Goal: Task Accomplishment & Management: Use online tool/utility

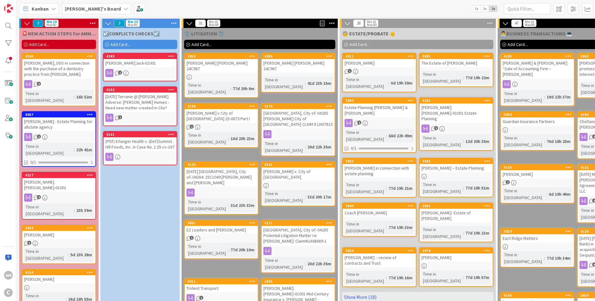
click at [85, 193] on div "4" at bounding box center [58, 197] width 73 height 8
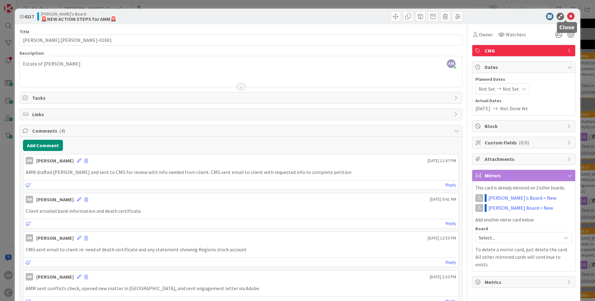
click at [568, 17] on icon at bounding box center [571, 16] width 7 height 7
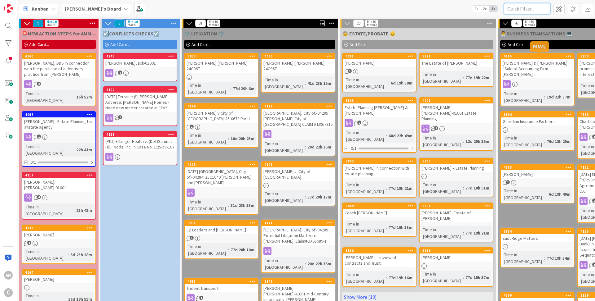
click at [525, 8] on input "text" at bounding box center [527, 8] width 47 height 11
type input "borden"
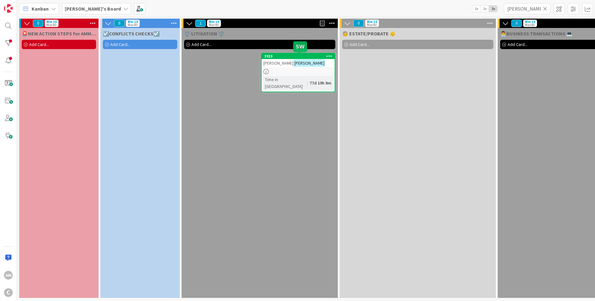
click at [312, 64] on div "Michael Borden" at bounding box center [298, 63] width 73 height 8
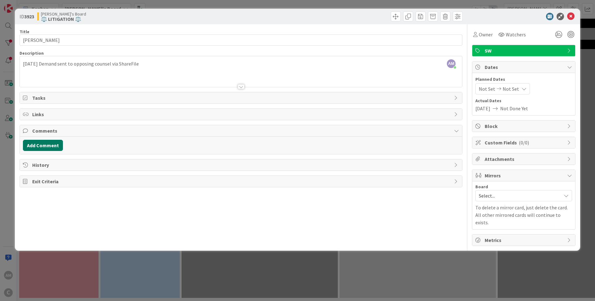
click at [58, 144] on button "Add Comment" at bounding box center [43, 145] width 40 height 11
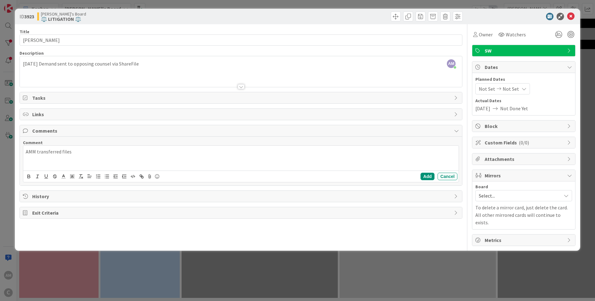
click at [121, 152] on p "AMM transferred files" at bounding box center [241, 151] width 431 height 7
click at [432, 177] on button "Add" at bounding box center [428, 175] width 14 height 7
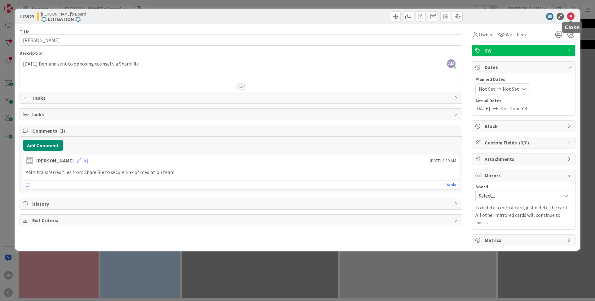
click at [574, 16] on icon at bounding box center [571, 16] width 7 height 7
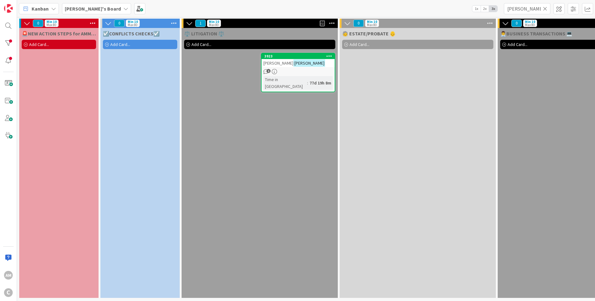
click at [547, 9] on icon at bounding box center [545, 9] width 4 height 6
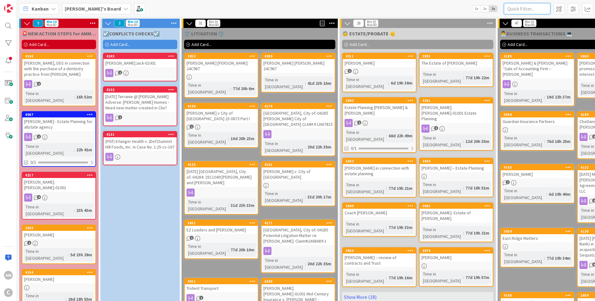
click at [528, 11] on input "text" at bounding box center [527, 8] width 47 height 11
click at [81, 72] on div "Dr. Sviatoslav Bouz, DDS in connection with the purchase of a dentistry practic…" at bounding box center [58, 68] width 73 height 19
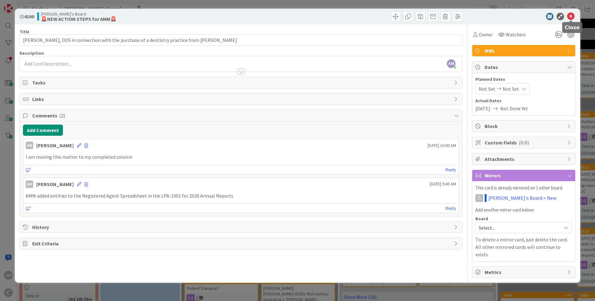
click at [573, 16] on icon at bounding box center [571, 16] width 7 height 7
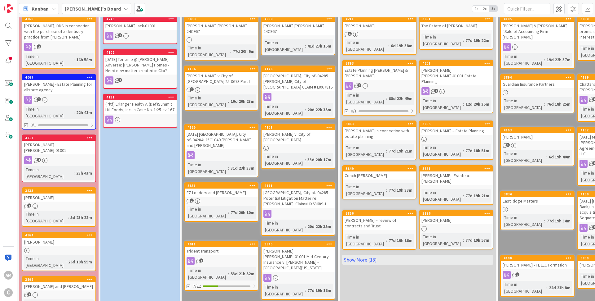
scroll to position [137, 0]
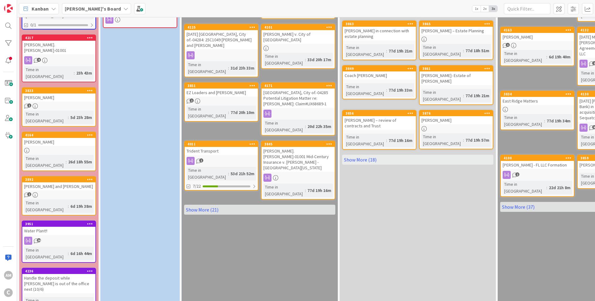
click at [78, 226] on div "Water Plant!!" at bounding box center [58, 230] width 73 height 8
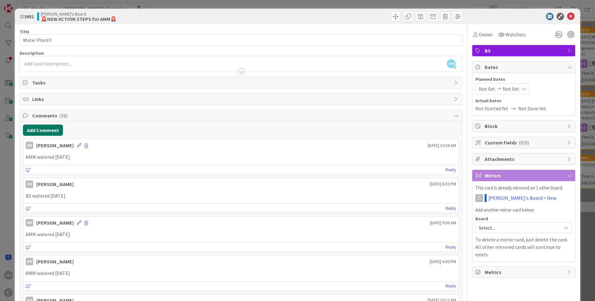
click at [33, 131] on button "Add Comment" at bounding box center [43, 129] width 40 height 11
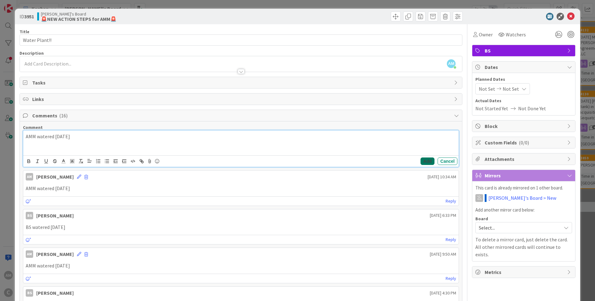
click at [421, 158] on button "Add" at bounding box center [428, 160] width 14 height 7
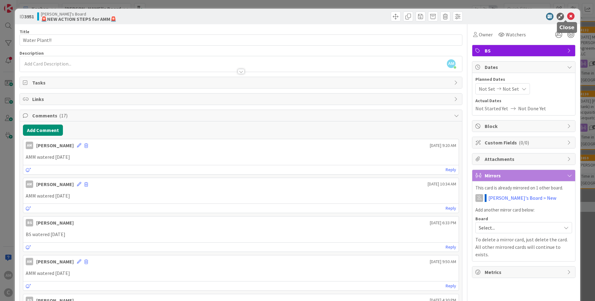
click at [568, 15] on icon at bounding box center [571, 16] width 7 height 7
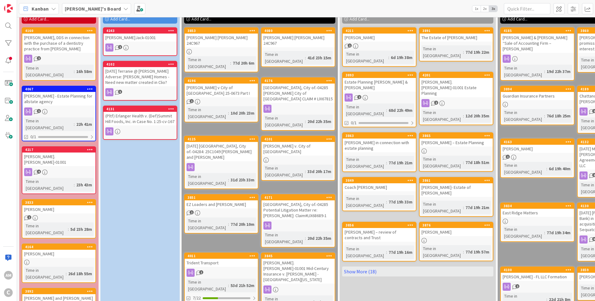
scroll to position [25, 0]
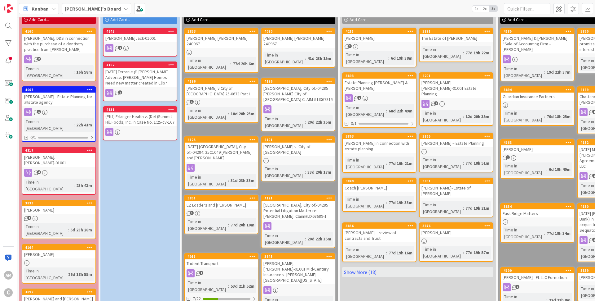
click at [58, 108] on div "1" at bounding box center [58, 112] width 73 height 8
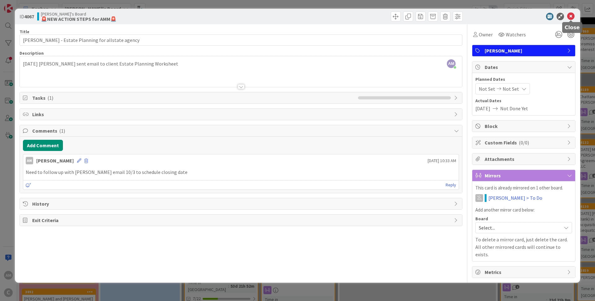
click at [571, 15] on icon at bounding box center [571, 16] width 7 height 7
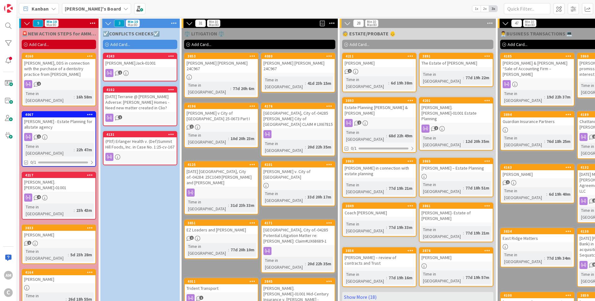
scroll to position [37, 0]
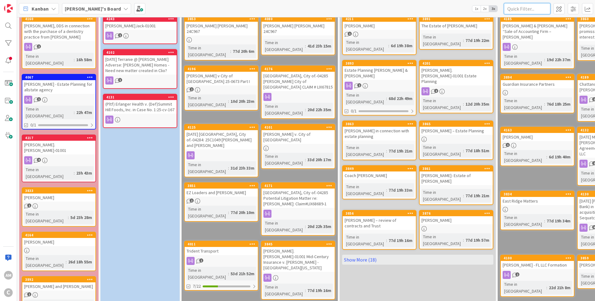
click at [516, 10] on input "text" at bounding box center [527, 8] width 47 height 11
type input "barringer"
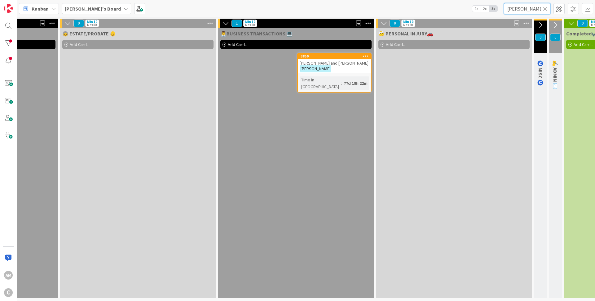
scroll to position [2, 342]
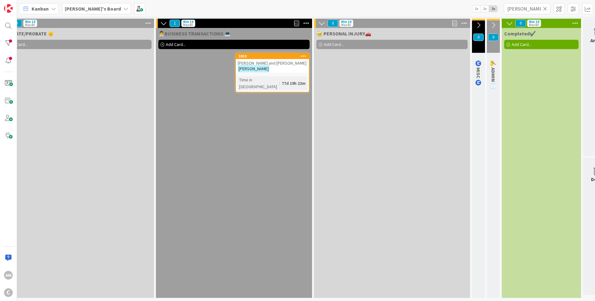
click at [299, 63] on div "Tom and Tina Barringer" at bounding box center [272, 66] width 73 height 14
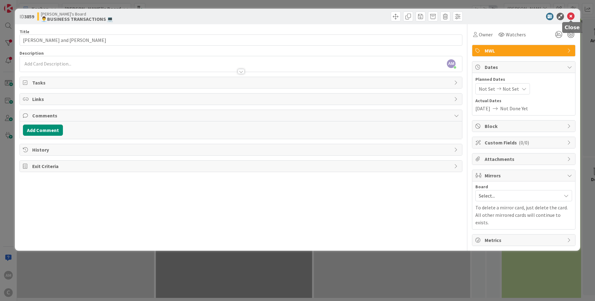
click at [570, 16] on icon at bounding box center [571, 16] width 7 height 7
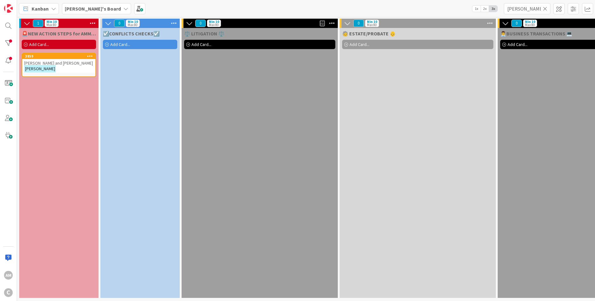
click at [81, 69] on div "3859 Tom and Tina Barringer" at bounding box center [59, 65] width 74 height 24
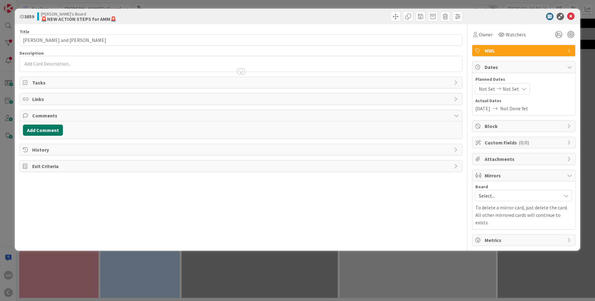
click at [40, 129] on button "Add Comment" at bounding box center [43, 129] width 40 height 11
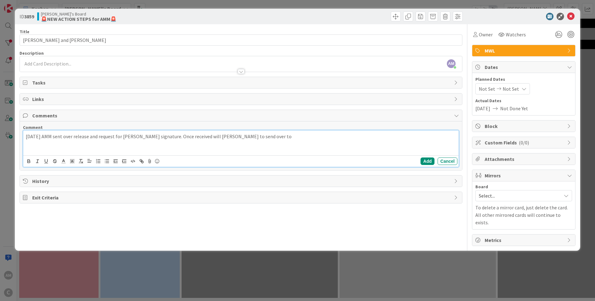
click at [270, 139] on p "2025-10-06 AMM sent over release and request for Mrs. Barringer signature. Once…" at bounding box center [241, 136] width 431 height 7
click at [225, 137] on p "2025-10-06 AMM sent over release and request for Mrs. Barringer signature. Once…" at bounding box center [241, 136] width 431 height 7
click at [270, 141] on div "2025-10-06 AMM sent over release and request for Mrs. Barringer signature. Once…" at bounding box center [241, 142] width 436 height 25
click at [429, 162] on button "Add" at bounding box center [428, 160] width 14 height 7
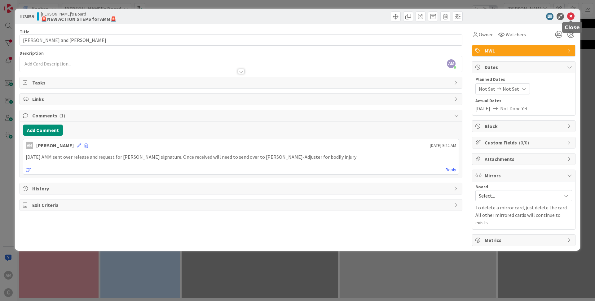
click at [573, 17] on icon at bounding box center [571, 16] width 7 height 7
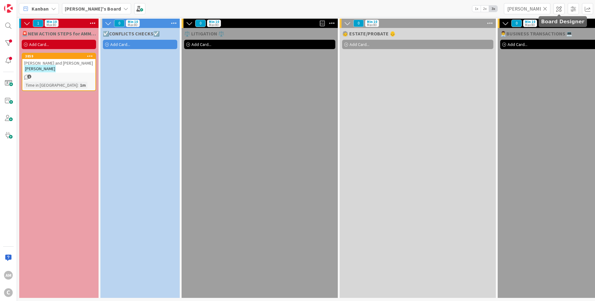
click at [547, 11] on icon at bounding box center [545, 9] width 4 height 6
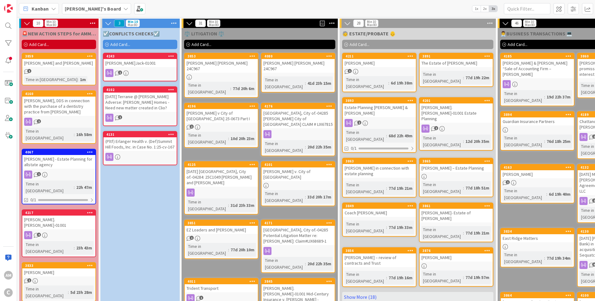
scroll to position [74, 0]
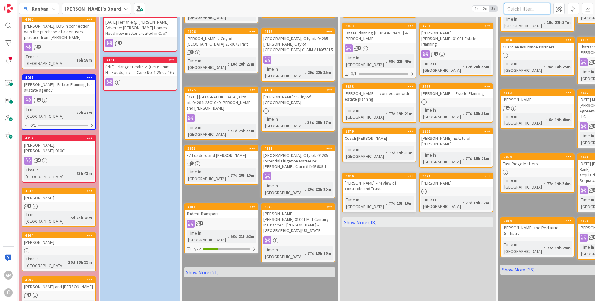
click at [533, 13] on input "text" at bounding box center [527, 8] width 47 height 11
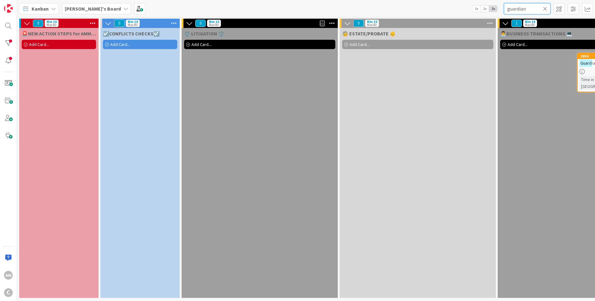
type input "guardian"
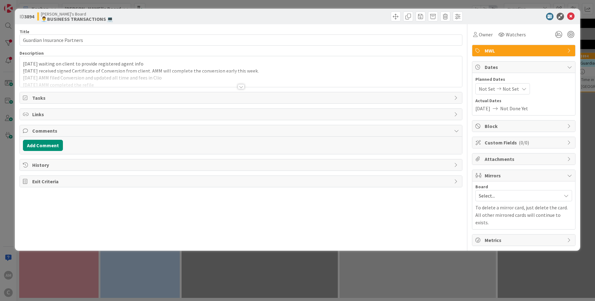
click at [240, 87] on div at bounding box center [241, 86] width 7 height 5
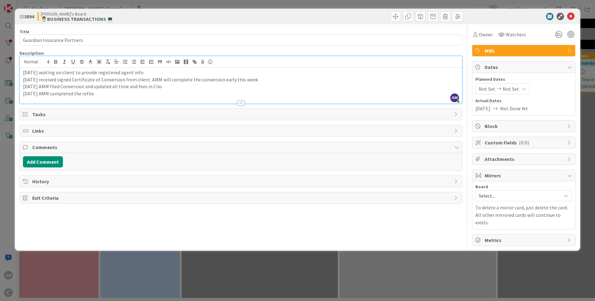
click at [171, 92] on p "2025-09-16 AMM completed the refile" at bounding box center [241, 93] width 436 height 7
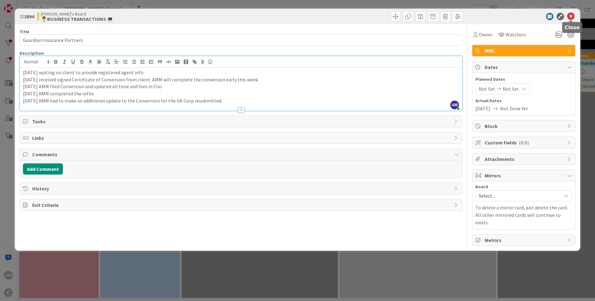
click at [571, 16] on icon at bounding box center [571, 16] width 7 height 7
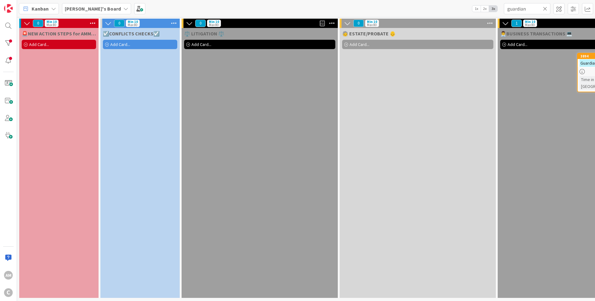
click at [480, 144] on div "🧓 ESTATE/PROBATE 👴 Add Card..." at bounding box center [418, 163] width 156 height 270
click at [544, 10] on icon at bounding box center [545, 9] width 4 height 6
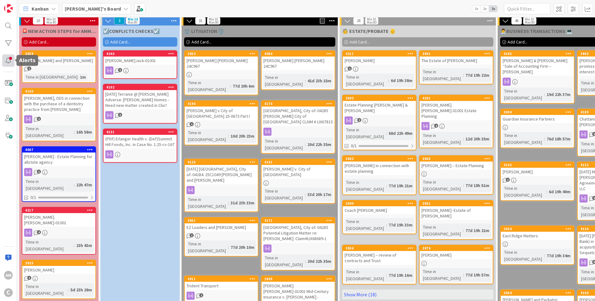
click at [8, 56] on div at bounding box center [8, 60] width 12 height 12
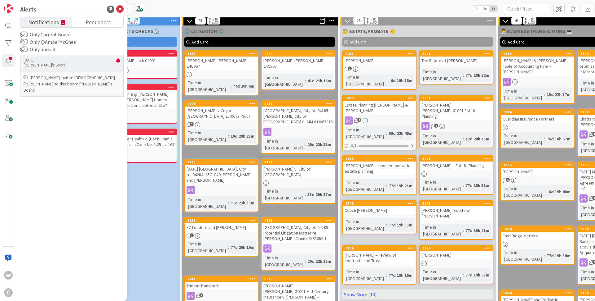
click at [67, 63] on p "Brooke's Board" at bounding box center [70, 65] width 92 height 6
click at [110, 69] on div "6 days ago Brooke's Board" at bounding box center [72, 63] width 104 height 16
click at [52, 82] on p "Brooke Smith invited Christian Workman to this board Brooke's Board" at bounding box center [72, 83] width 97 height 19
click at [143, 197] on div "☑️CONFLICTS CHECKS☑️ Add Card... 4243 Carroll II.Jack-01001 1 4102 2025-08-28 T…" at bounding box center [139, 280] width 79 height 511
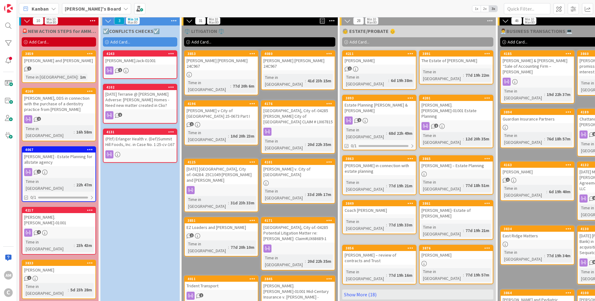
click at [123, 9] on icon at bounding box center [125, 8] width 5 height 5
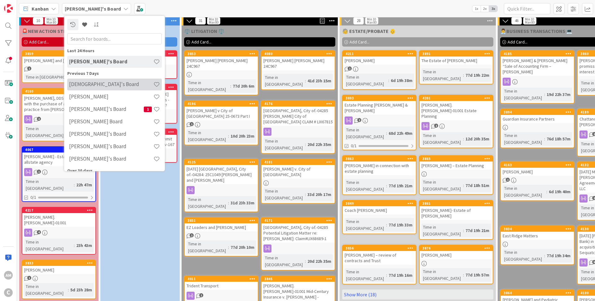
click at [106, 83] on h4 "Christian's Board" at bounding box center [111, 84] width 84 height 6
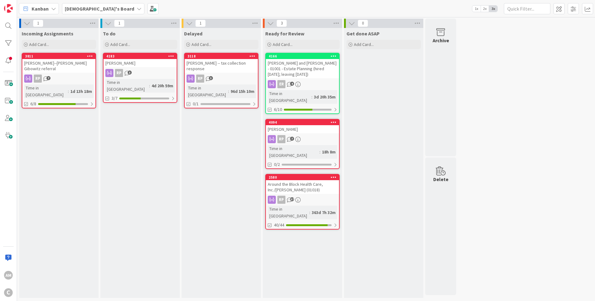
click at [97, 12] on span "Christian's Board" at bounding box center [99, 8] width 69 height 7
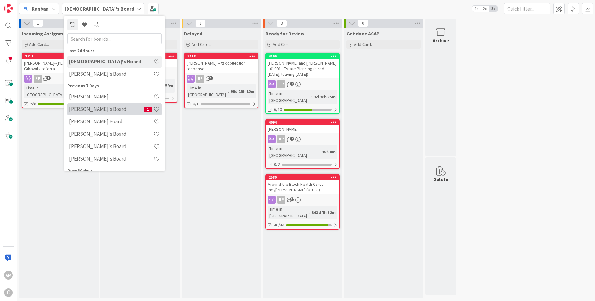
click at [95, 112] on h4 "Brooke's Board" at bounding box center [106, 109] width 75 height 6
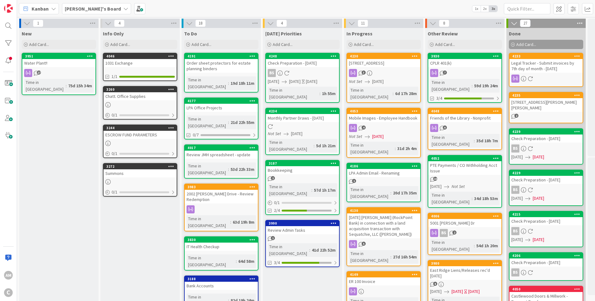
click at [95, 10] on b "Brooke's Board" at bounding box center [93, 9] width 56 height 6
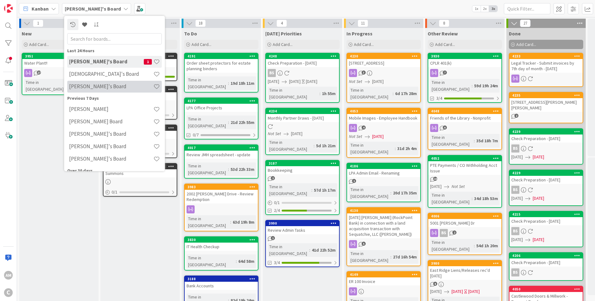
click at [91, 87] on h4 "Amber's Board" at bounding box center [111, 86] width 84 height 6
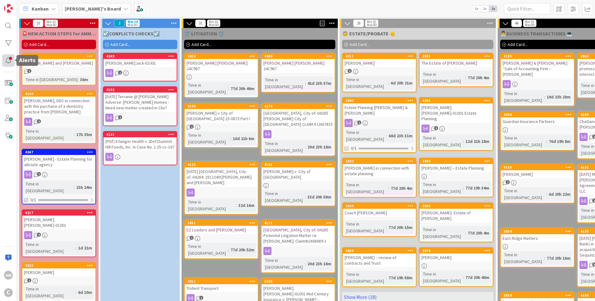
click at [11, 61] on div at bounding box center [8, 60] width 12 height 12
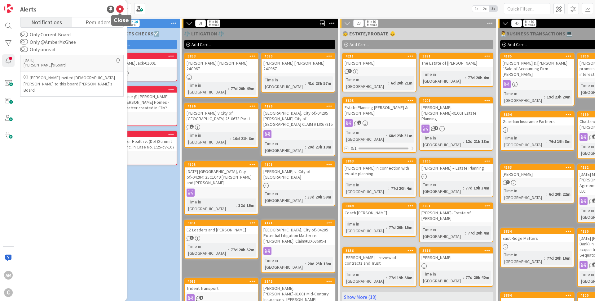
click at [123, 10] on icon at bounding box center [119, 9] width 7 height 7
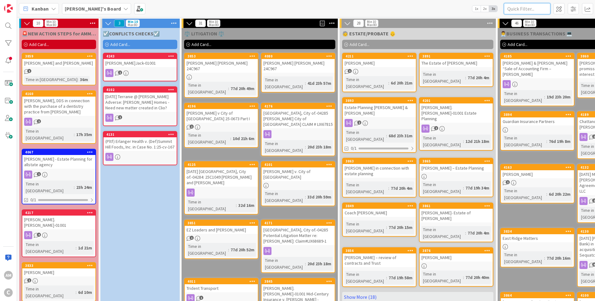
click at [535, 7] on input "text" at bounding box center [527, 8] width 47 height 11
type input "royer"
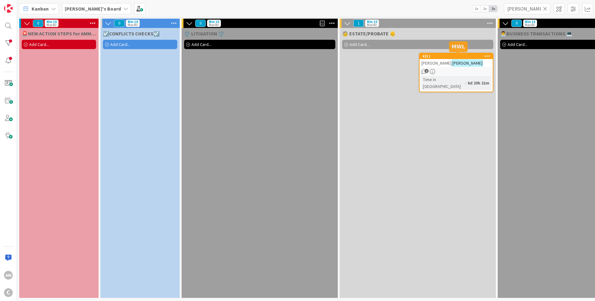
click at [466, 74] on div "4211 William Royer 1 Time in Column : 6d 20h 21m" at bounding box center [456, 72] width 74 height 39
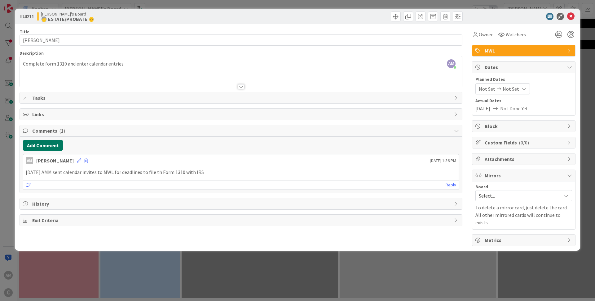
click at [42, 147] on button "Add Comment" at bounding box center [43, 145] width 40 height 11
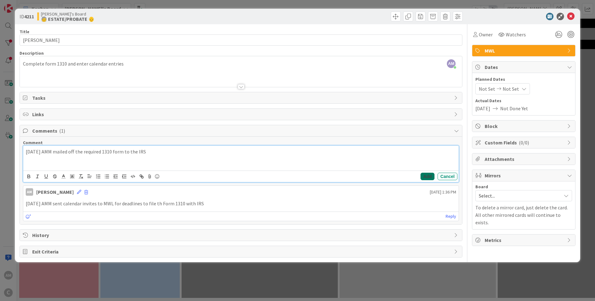
click at [430, 176] on button "Add" at bounding box center [428, 175] width 14 height 7
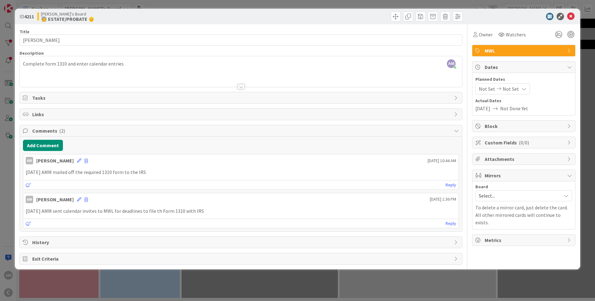
click at [169, 172] on p "2025-10-07 AMM mailed off the required 1310 form to the IRS" at bounding box center [241, 171] width 431 height 7
click at [77, 162] on icon at bounding box center [79, 160] width 4 height 4
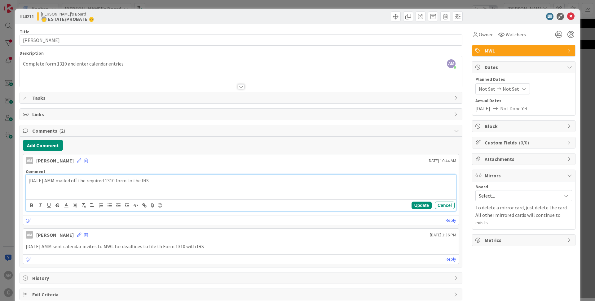
click at [169, 180] on p "2025-10-07 AMM mailed off the required 1310 form to the IRS" at bounding box center [241, 180] width 425 height 7
click at [421, 205] on button "Update" at bounding box center [422, 204] width 20 height 7
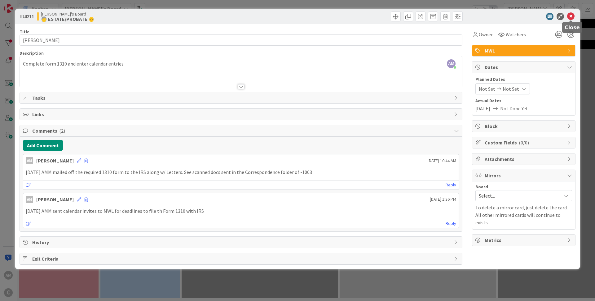
click at [573, 16] on icon at bounding box center [571, 16] width 7 height 7
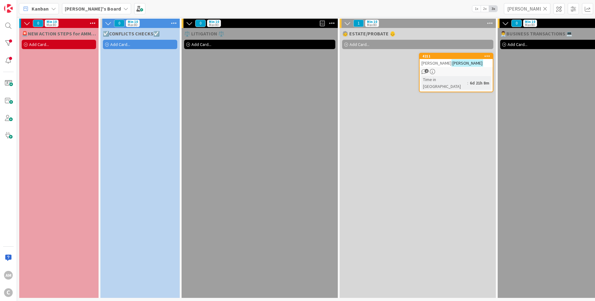
click at [118, 42] on span "Add Card..." at bounding box center [120, 45] width 20 height 6
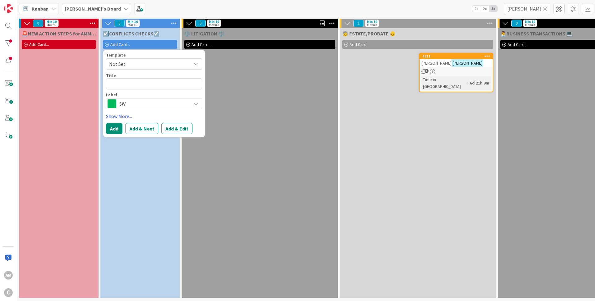
type textarea "x"
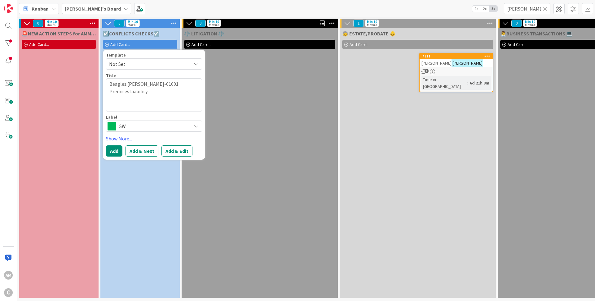
type textarea "Beagles.Ryan-01001 Premises Liability"
click at [136, 124] on span "SW" at bounding box center [153, 126] width 69 height 9
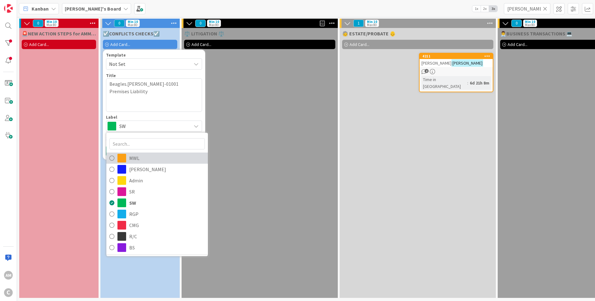
click at [141, 154] on span "MWL" at bounding box center [167, 157] width 76 height 9
type textarea "x"
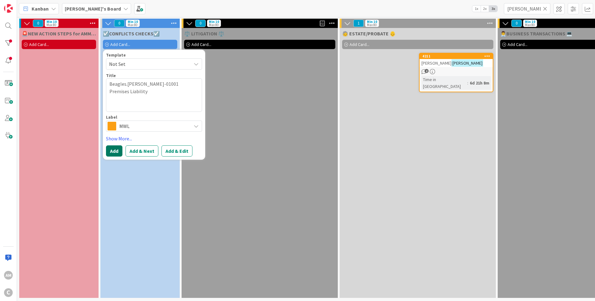
click at [115, 150] on button "Add" at bounding box center [114, 150] width 16 height 11
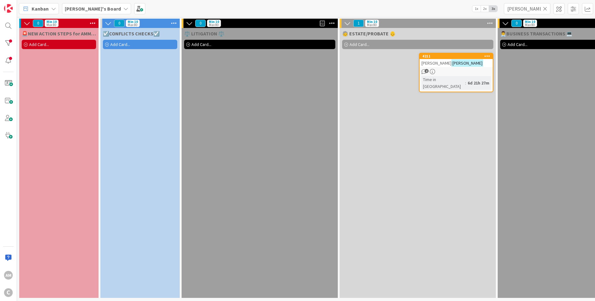
click at [159, 96] on div "☑️CONFLICTS CHECKS☑️ Add Card... Template Not Set Title 0 / 128 Label SW MWL LA…" at bounding box center [139, 163] width 79 height 270
click at [546, 7] on icon at bounding box center [545, 9] width 4 height 6
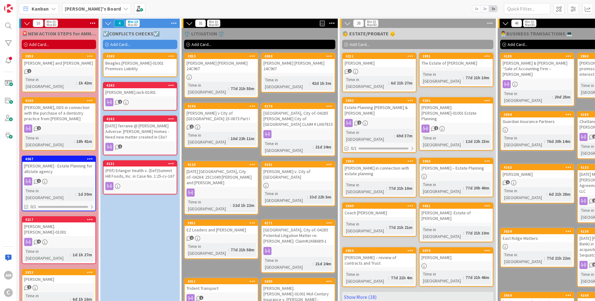
click at [132, 64] on div "Beagles.Ryan-01001 Premises Liability" at bounding box center [140, 66] width 73 height 14
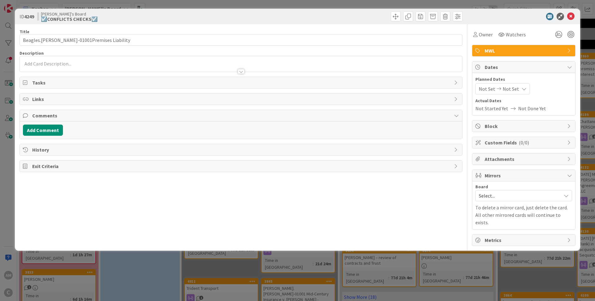
click at [101, 64] on p at bounding box center [241, 63] width 436 height 7
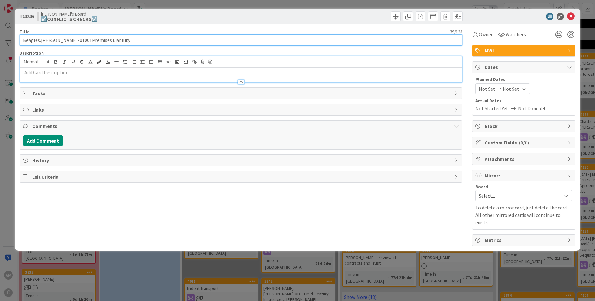
drag, startPoint x: 115, startPoint y: 39, endPoint x: 74, endPoint y: 40, distance: 41.3
click at [69, 40] on input "Beagles.Ryan-01001Premises Liability" at bounding box center [241, 39] width 443 height 11
drag, startPoint x: 107, startPoint y: 41, endPoint x: 64, endPoint y: 42, distance: 42.8
click at [64, 42] on input "Beagles.Ryan-01001Premises Liability" at bounding box center [241, 39] width 443 height 11
type input "Beagles.Ryan-01001"
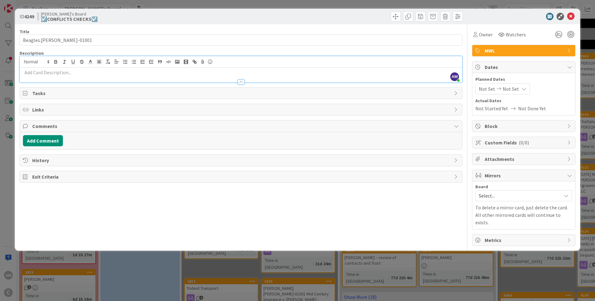
click at [75, 73] on p at bounding box center [241, 72] width 436 height 7
click at [60, 80] on div at bounding box center [241, 79] width 443 height 7
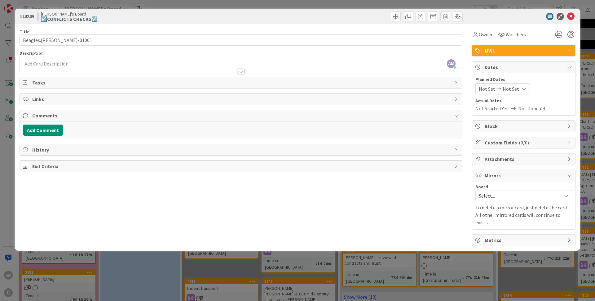
click at [67, 64] on p at bounding box center [241, 63] width 436 height 7
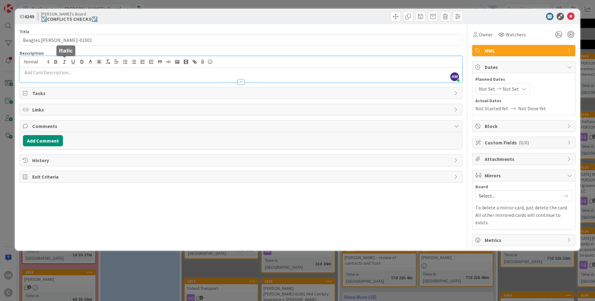
click at [67, 71] on p at bounding box center [241, 72] width 436 height 7
click at [73, 77] on div at bounding box center [241, 79] width 443 height 7
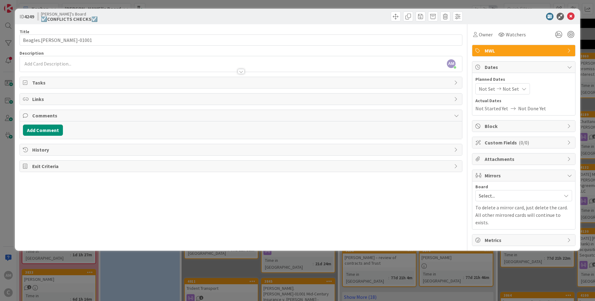
click at [73, 68] on div at bounding box center [241, 68] width 443 height 7
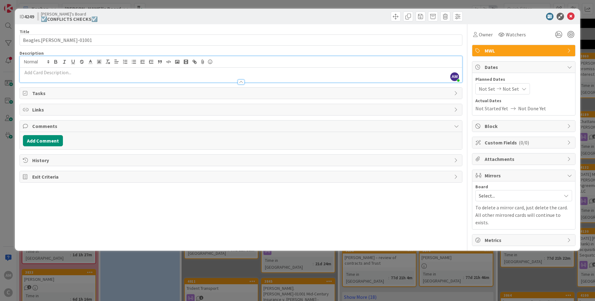
click at [75, 67] on div at bounding box center [241, 61] width 443 height 11
click at [73, 71] on p at bounding box center [241, 72] width 436 height 7
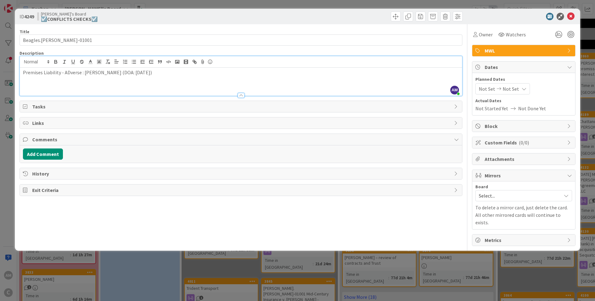
click at [68, 72] on p "Premises Liability - ADverse : Jane Goldsmith (DOA: 10/26/2024)" at bounding box center [241, 72] width 436 height 7
click at [37, 152] on button "Add Comment" at bounding box center [43, 153] width 40 height 11
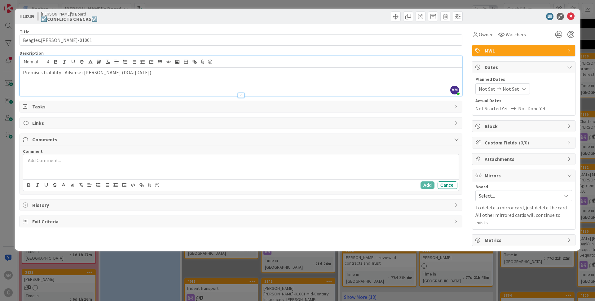
drag, startPoint x: 37, startPoint y: 152, endPoint x: 45, endPoint y: 157, distance: 9.0
click at [43, 161] on p at bounding box center [241, 160] width 431 height 7
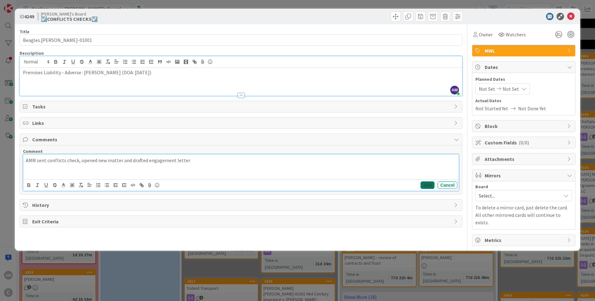
click at [426, 181] on button "Add" at bounding box center [428, 184] width 14 height 7
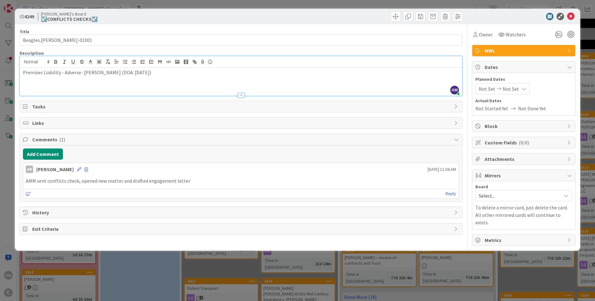
click at [504, 179] on div "Mirrors" at bounding box center [524, 175] width 103 height 11
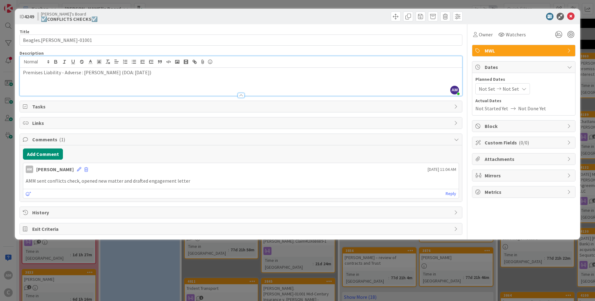
click at [504, 179] on div "Mirrors" at bounding box center [524, 175] width 103 height 11
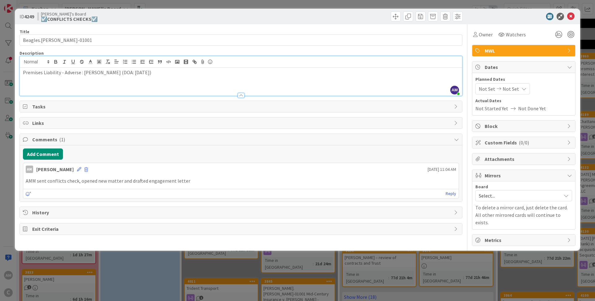
click at [500, 196] on span "Select..." at bounding box center [518, 195] width 79 height 9
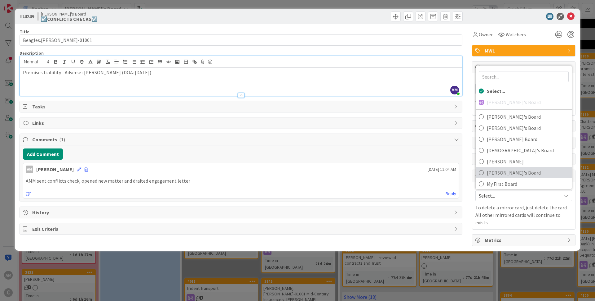
click at [502, 172] on span "Mark's Board" at bounding box center [528, 172] width 82 height 9
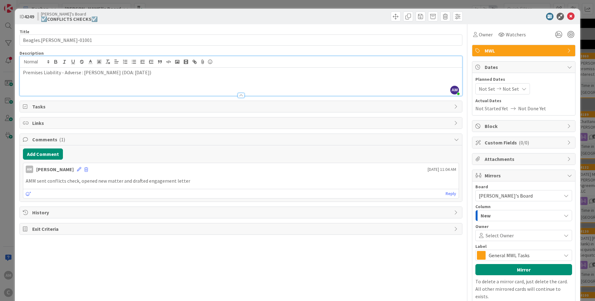
click at [509, 256] on span "General MWL Tasks" at bounding box center [523, 255] width 69 height 9
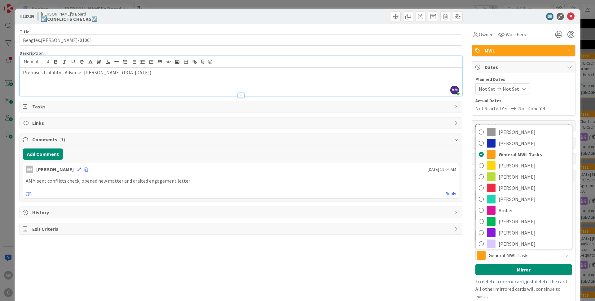
scroll to position [47, 0]
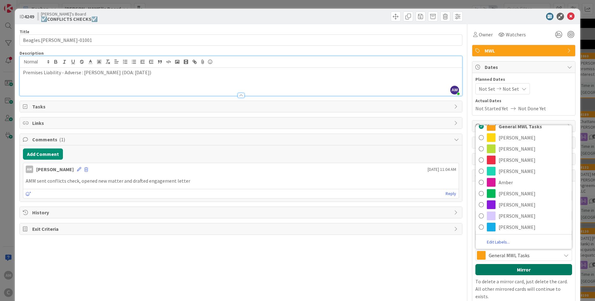
click at [524, 272] on button "Mirror" at bounding box center [524, 269] width 97 height 11
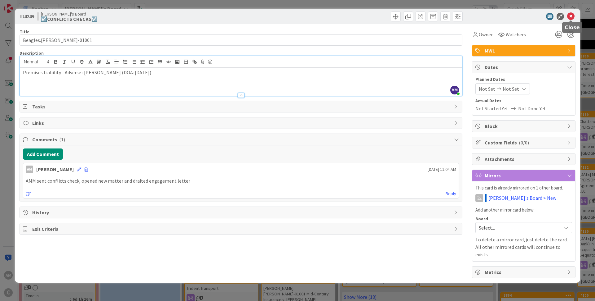
click at [571, 14] on icon at bounding box center [571, 16] width 7 height 7
